Goal: Task Accomplishment & Management: Use online tool/utility

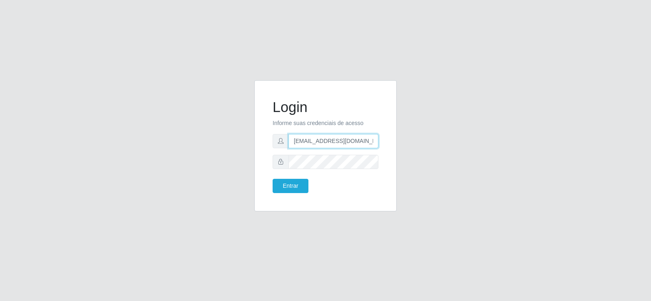
drag, startPoint x: 346, startPoint y: 145, endPoint x: 258, endPoint y: 153, distance: 88.8
click at [260, 153] on div "Login Informe suas credenciais de acesso [EMAIL_ADDRESS][DOMAIN_NAME] Entrar" at bounding box center [325, 145] width 142 height 131
type input "@[DOMAIN_NAME]"
drag, startPoint x: 328, startPoint y: 140, endPoint x: 254, endPoint y: 153, distance: 75.2
click at [258, 153] on div "Login Informe suas credenciais de acesso @[DOMAIN_NAME] Entrar" at bounding box center [325, 145] width 142 height 131
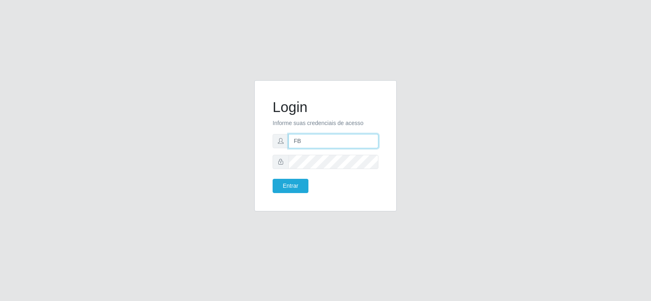
type input "[EMAIL_ADDRESS][DOMAIN_NAME]"
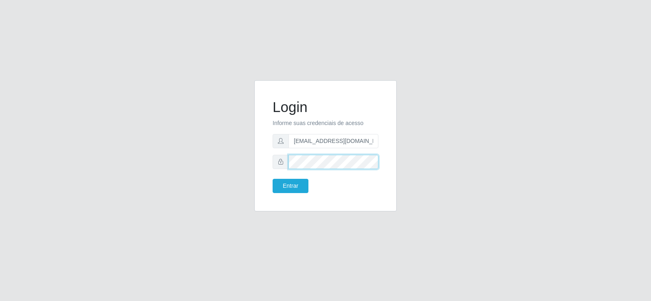
click at [268, 164] on div "Login Informe suas credenciais de acesso [EMAIL_ADDRESS][DOMAIN_NAME] Entrar" at bounding box center [326, 145] width 122 height 111
click at [282, 183] on button "Entrar" at bounding box center [291, 186] width 36 height 14
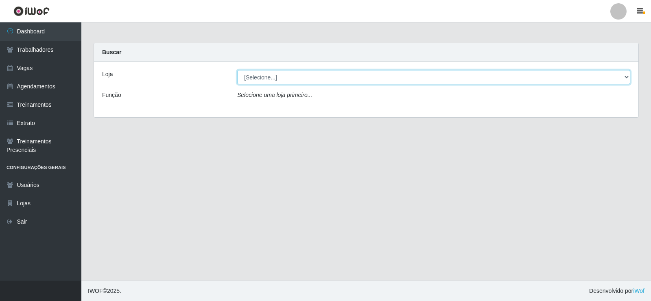
click at [360, 80] on select "[Selecione...] Supermercado Tadeu - [GEOGRAPHIC_DATA]" at bounding box center [433, 77] width 393 height 14
select select "195"
click at [237, 70] on select "[Selecione...] Supermercado Tadeu - [GEOGRAPHIC_DATA]" at bounding box center [433, 77] width 393 height 14
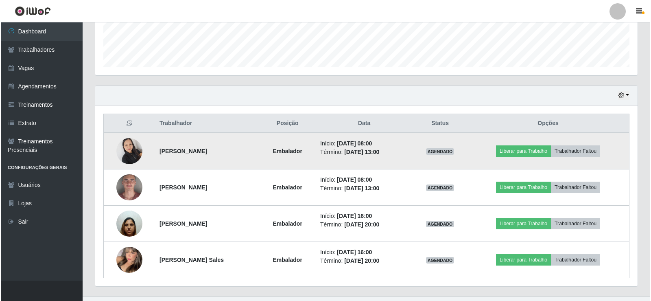
scroll to position [240, 0]
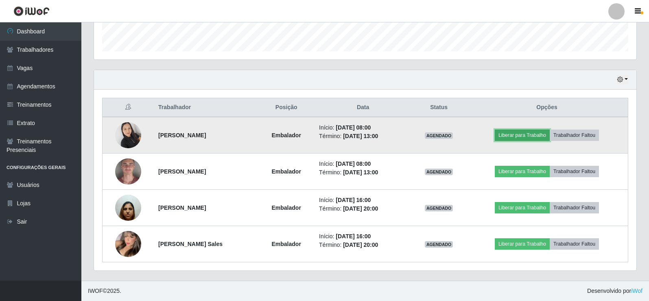
click at [535, 133] on button "Liberar para Trabalho" at bounding box center [522, 134] width 55 height 11
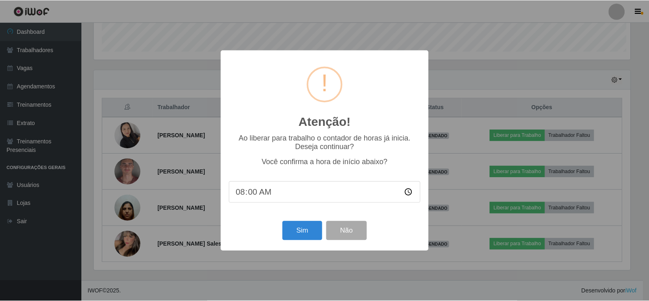
scroll to position [169, 539]
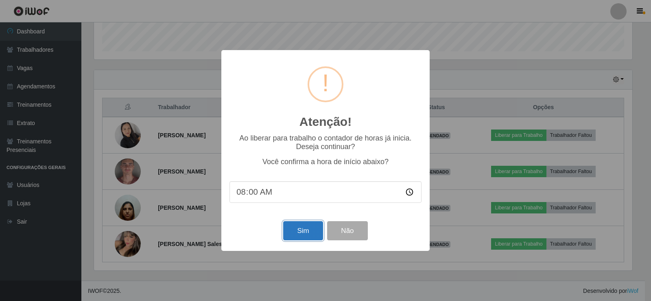
click at [298, 233] on button "Sim" at bounding box center [302, 230] width 39 height 19
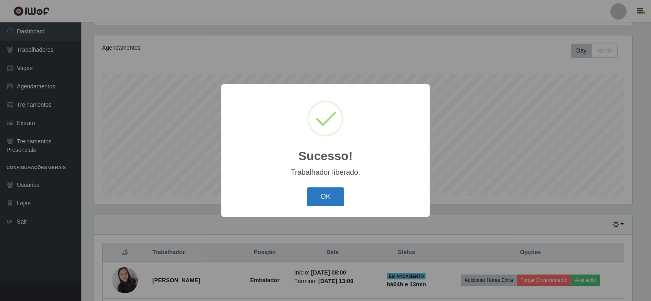
click at [316, 192] on button "OK" at bounding box center [326, 196] width 38 height 19
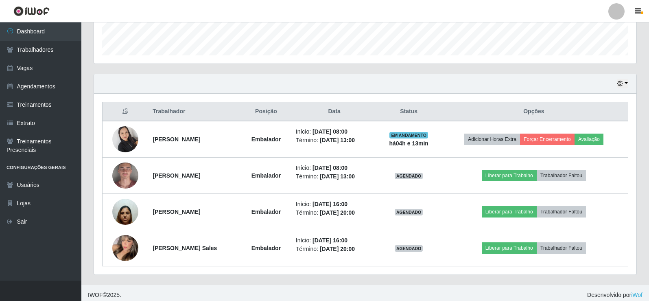
scroll to position [240, 0]
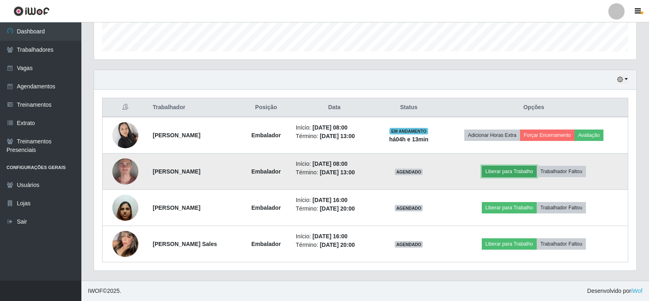
click at [503, 168] on button "Liberar para Trabalho" at bounding box center [509, 171] width 55 height 11
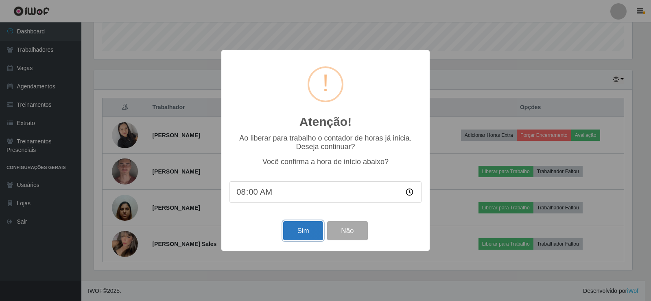
click at [300, 228] on button "Sim" at bounding box center [302, 230] width 39 height 19
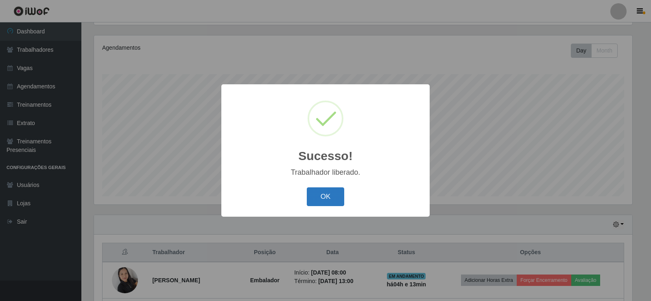
drag, startPoint x: 329, startPoint y: 192, endPoint x: 324, endPoint y: 194, distance: 4.6
click at [327, 193] on button "OK" at bounding box center [326, 196] width 38 height 19
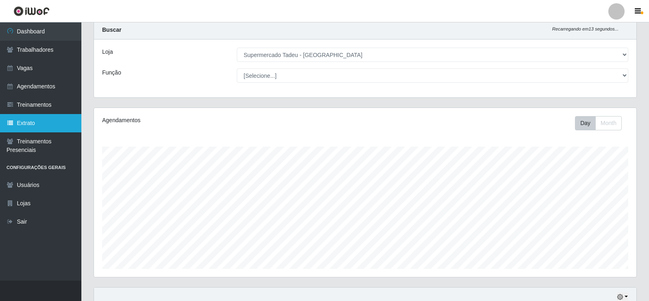
scroll to position [81, 0]
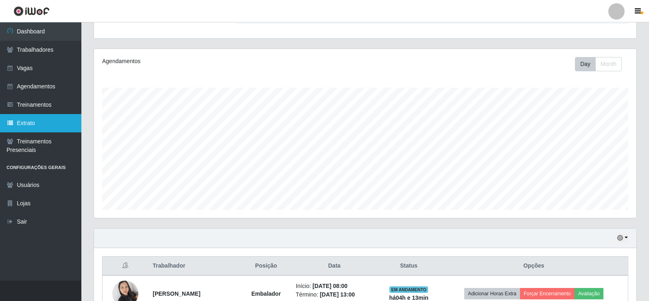
click at [30, 123] on link "Extrato" at bounding box center [40, 123] width 81 height 18
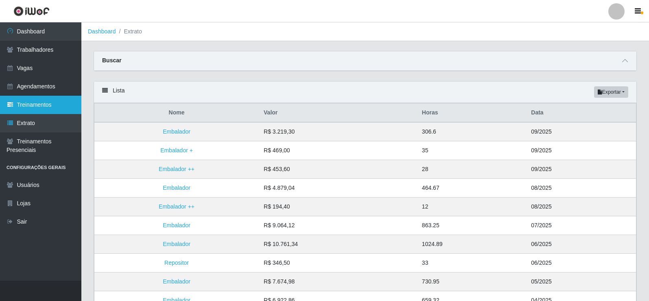
click at [39, 108] on link "Treinamentos" at bounding box center [40, 105] width 81 height 18
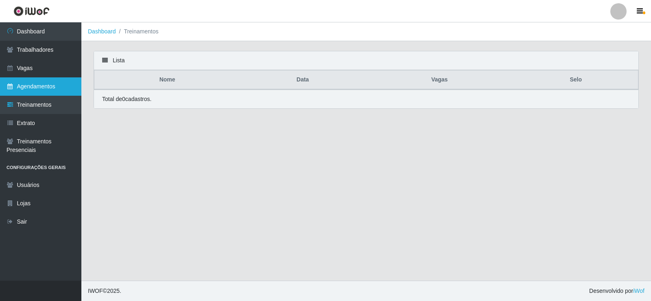
click at [44, 83] on link "Agendamentos" at bounding box center [40, 86] width 81 height 18
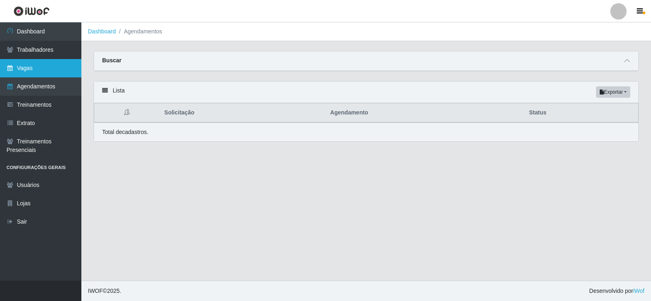
click at [44, 68] on link "Vagas" at bounding box center [40, 68] width 81 height 18
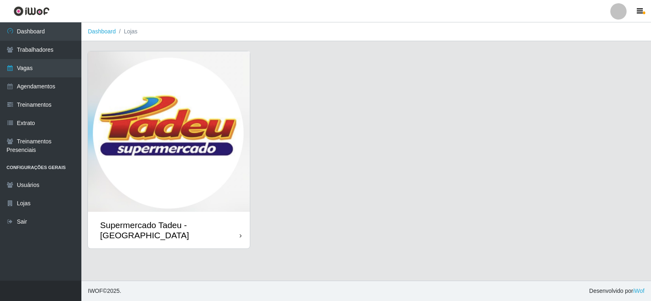
click at [137, 166] on img at bounding box center [169, 131] width 162 height 160
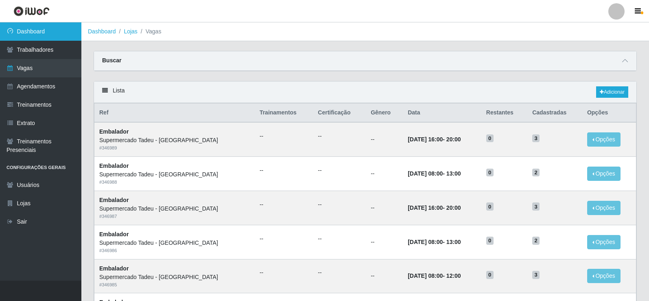
click at [30, 33] on link "Dashboard" at bounding box center [40, 31] width 81 height 18
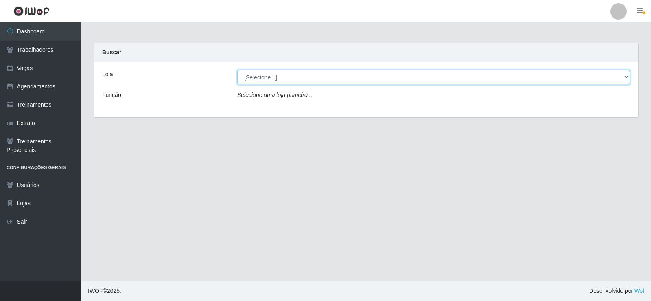
click at [267, 77] on select "[Selecione...] Supermercado Tadeu - [GEOGRAPHIC_DATA]" at bounding box center [433, 77] width 393 height 14
click at [237, 70] on select "[Selecione...] Supermercado Tadeu - [GEOGRAPHIC_DATA]" at bounding box center [433, 77] width 393 height 14
drag, startPoint x: 263, startPoint y: 75, endPoint x: 269, endPoint y: 83, distance: 9.9
click at [263, 76] on select "[Selecione...] Supermercado Tadeu - [GEOGRAPHIC_DATA]" at bounding box center [433, 77] width 393 height 14
select select "195"
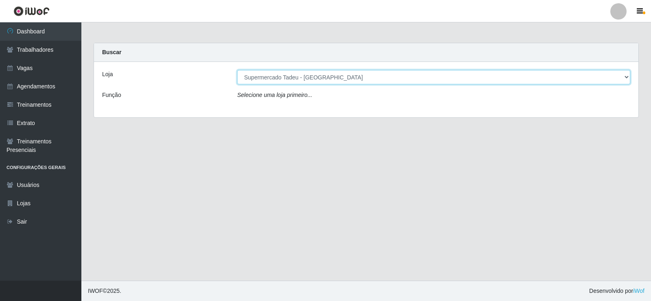
click at [237, 70] on select "[Selecione...] Supermercado Tadeu - [GEOGRAPHIC_DATA]" at bounding box center [433, 77] width 393 height 14
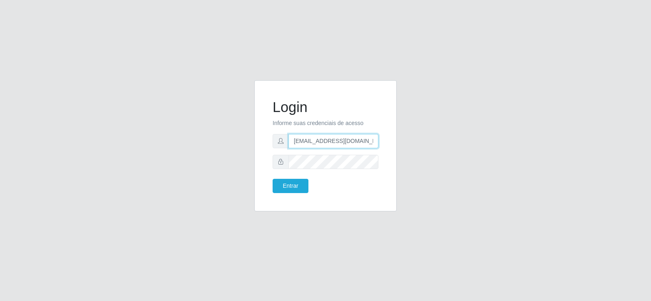
drag, startPoint x: 322, startPoint y: 145, endPoint x: 207, endPoint y: 150, distance: 115.3
click at [207, 150] on div "Login Informe suas credenciais de acesso [EMAIL_ADDRESS][DOMAIN_NAME] Entrar" at bounding box center [326, 150] width 464 height 141
drag, startPoint x: 338, startPoint y: 140, endPoint x: 320, endPoint y: 151, distance: 21.6
click at [269, 151] on div "Login Informe suas credenciais de acesso [EMAIL_ADDRESS][DOMAIN_NAME] Entrar" at bounding box center [326, 145] width 122 height 111
type input "om"
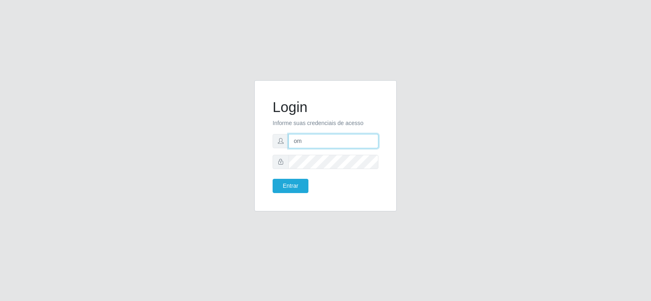
drag, startPoint x: 277, startPoint y: 147, endPoint x: 261, endPoint y: 147, distance: 15.5
click at [261, 147] on div "Login Informe suas credenciais de acesso om Entrar" at bounding box center [325, 145] width 142 height 131
type input "[EMAIL_ADDRESS][DOMAIN_NAME]"
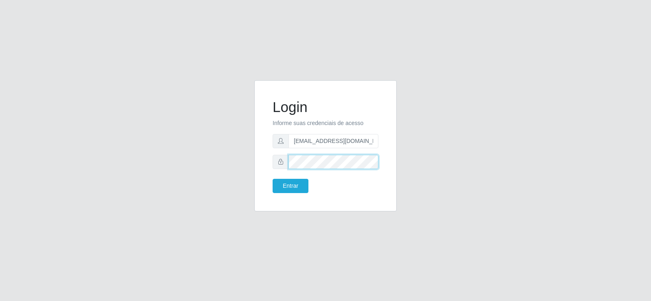
click at [260, 167] on div "Login Informe suas credenciais de acesso [EMAIL_ADDRESS][DOMAIN_NAME] Entrar" at bounding box center [325, 145] width 142 height 131
click at [281, 190] on button "Entrar" at bounding box center [291, 186] width 36 height 14
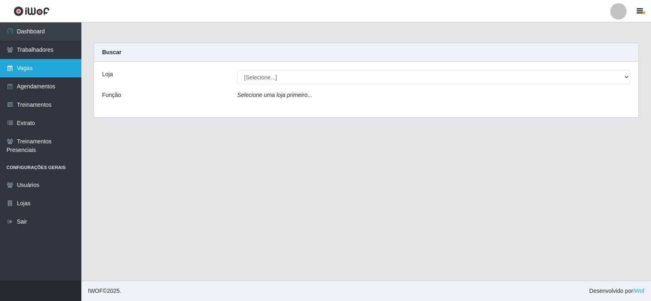
click at [35, 77] on link "Vagas" at bounding box center [40, 68] width 81 height 18
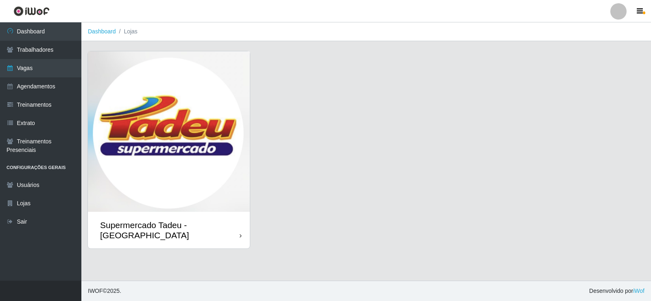
click at [198, 118] on img at bounding box center [169, 131] width 162 height 160
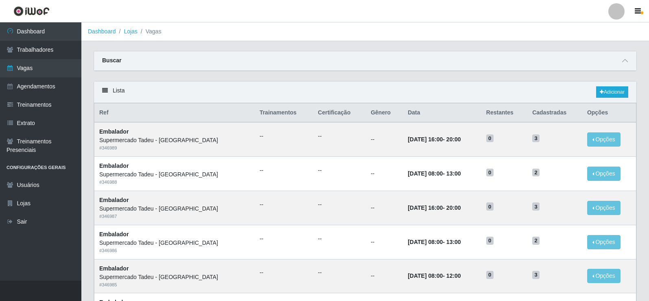
click at [460, 70] on div "Buscar" at bounding box center [365, 61] width 543 height 20
click at [46, 85] on link "Agendamentos" at bounding box center [40, 86] width 81 height 18
